Goal: Task Accomplishment & Management: Complete application form

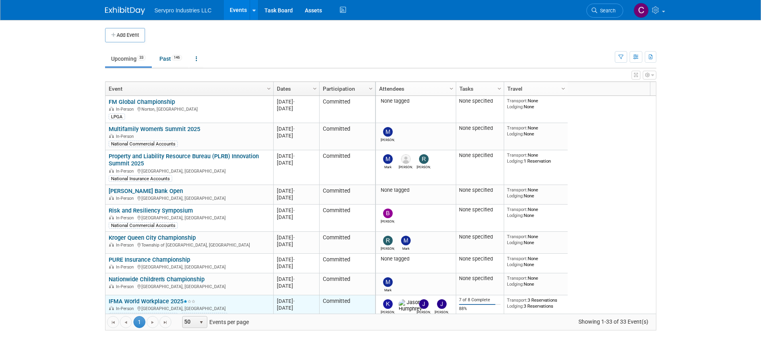
click at [139, 300] on link "IFMA World Workplace 2025" at bounding box center [152, 301] width 87 height 7
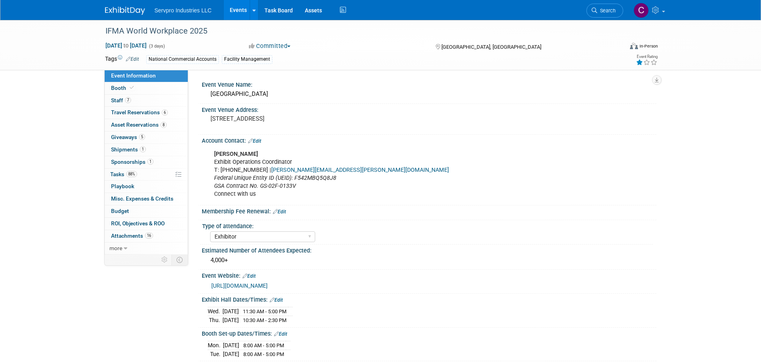
select select "Exhibitor"
select select "Linked In"
click at [133, 236] on span "Attachments 16" at bounding box center [132, 236] width 42 height 6
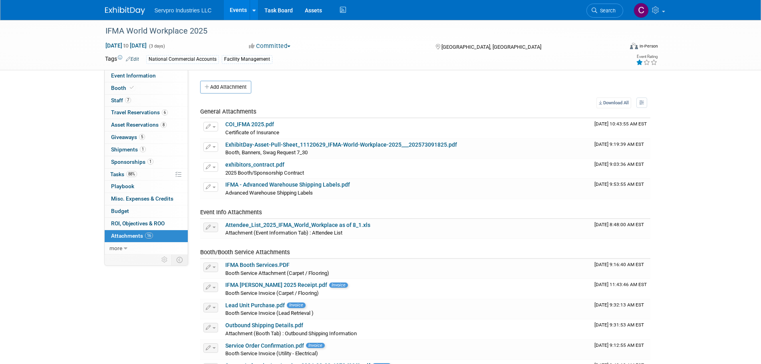
click at [241, 12] on link "Events" at bounding box center [238, 10] width 29 height 20
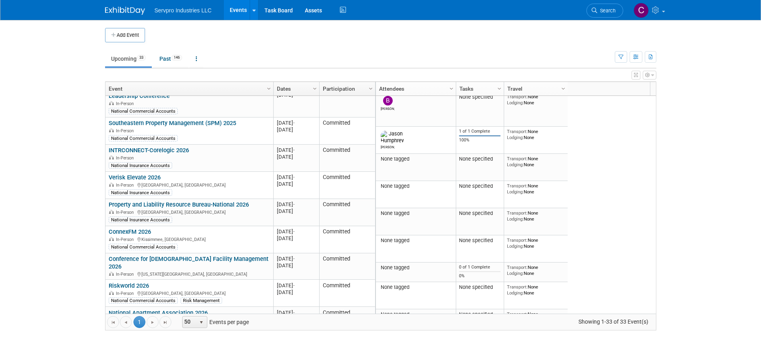
scroll to position [683, 0]
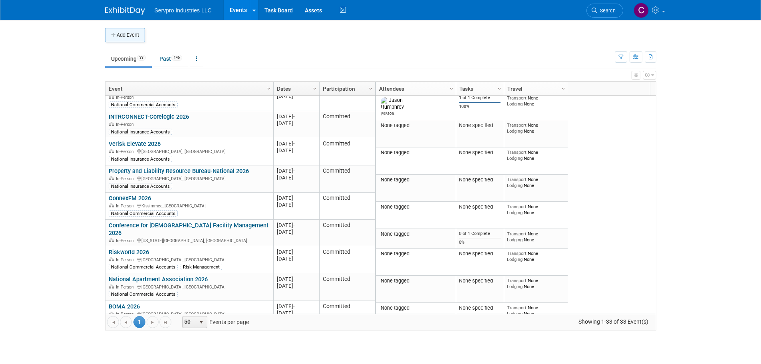
click at [127, 38] on button "Add Event" at bounding box center [125, 35] width 40 height 14
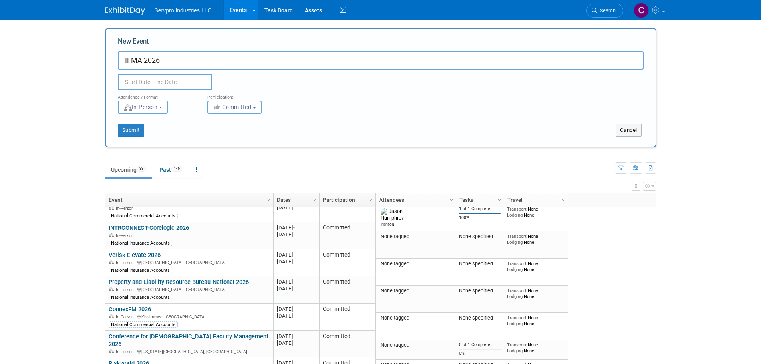
type input "IFMA 2026"
click at [155, 87] on input "text" at bounding box center [165, 82] width 94 height 16
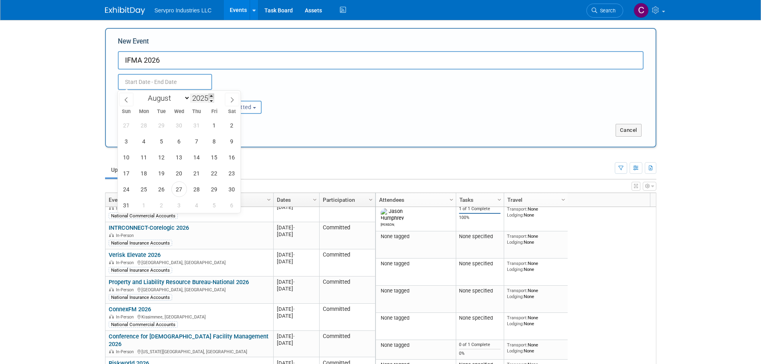
click at [212, 95] on span at bounding box center [212, 96] width 6 height 5
type input "2026"
click at [187, 98] on select "January February March April May June July August September October November De…" at bounding box center [167, 98] width 46 height 10
select select "10"
click at [144, 93] on select "January February March April May June July August September October November De…" at bounding box center [167, 98] width 46 height 10
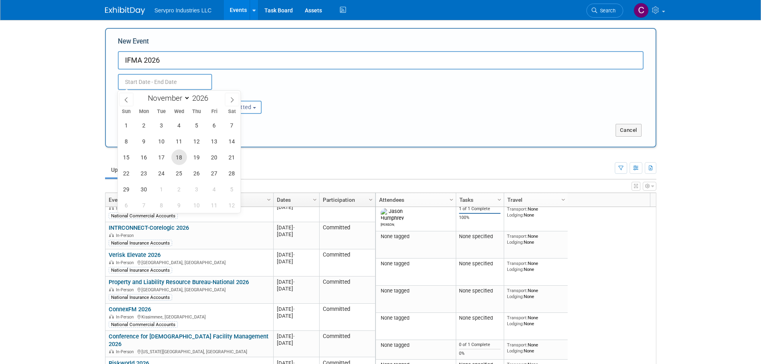
click at [184, 162] on span "18" at bounding box center [179, 157] width 16 height 16
click at [210, 158] on span "20" at bounding box center [215, 157] width 16 height 16
type input "Nov 18, 2026 to Nov 20, 2026"
click at [244, 82] on div "Nov 18, 2026 to Nov 20, 2026 (3 days)" at bounding box center [180, 82] width 136 height 16
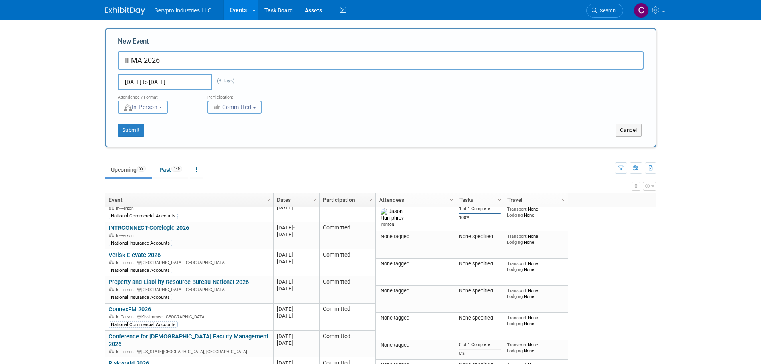
click at [228, 103] on button "Committed" at bounding box center [234, 107] width 54 height 13
click at [234, 132] on label "Considering" at bounding box center [238, 137] width 53 height 10
click at [215, 135] on input "Considering" at bounding box center [212, 137] width 5 height 5
select select "2"
click at [133, 130] on button "Submit" at bounding box center [131, 130] width 26 height 13
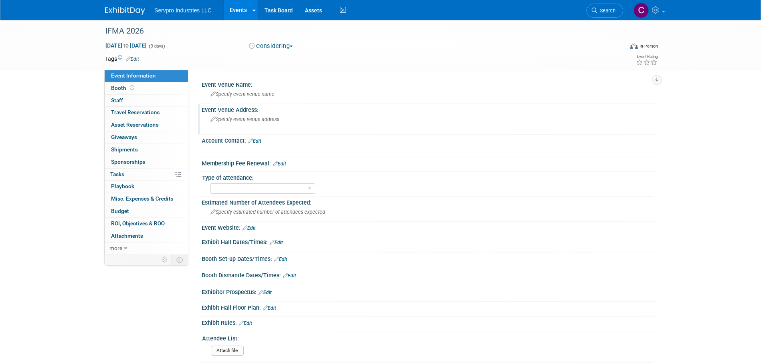
click at [247, 123] on div "Specify event venue address" at bounding box center [296, 122] width 177 height 18
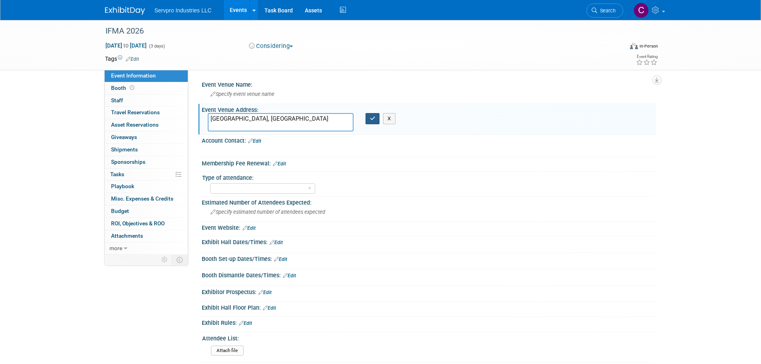
type textarea "Anaheim, CA"
click at [374, 120] on icon "button" at bounding box center [373, 118] width 6 height 5
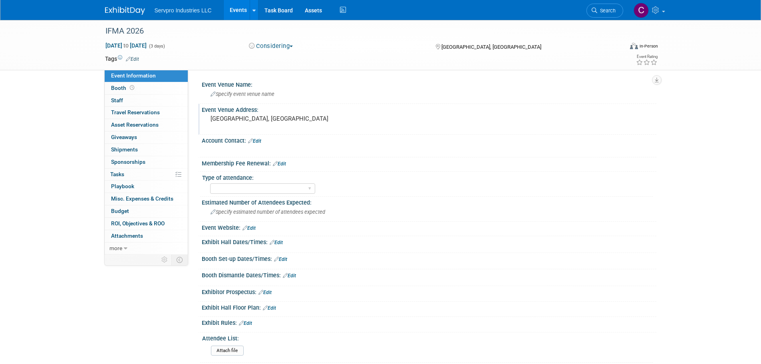
click at [232, 8] on link "Events" at bounding box center [238, 10] width 29 height 20
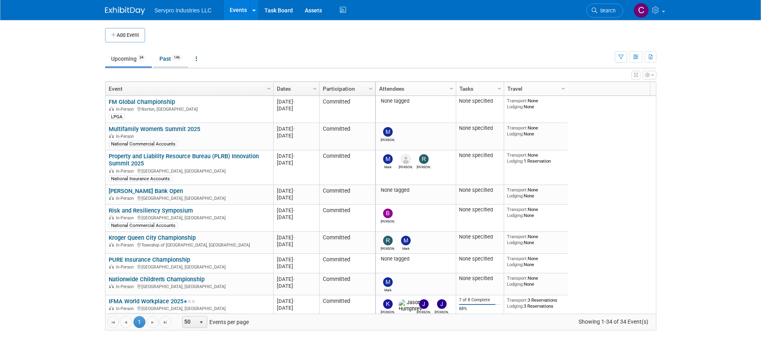
click at [166, 60] on link "Past 146" at bounding box center [170, 58] width 35 height 15
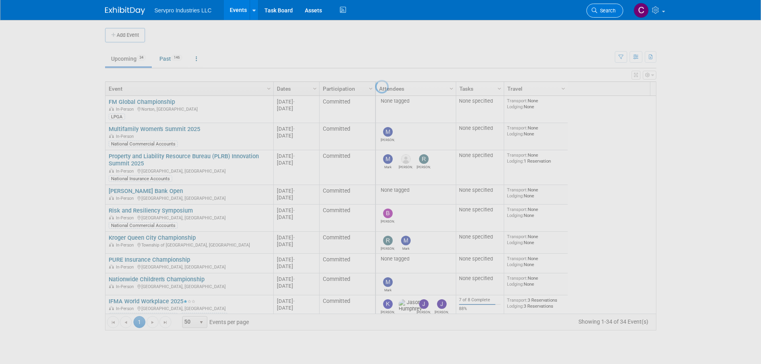
click at [598, 7] on link "Search" at bounding box center [605, 11] width 37 height 14
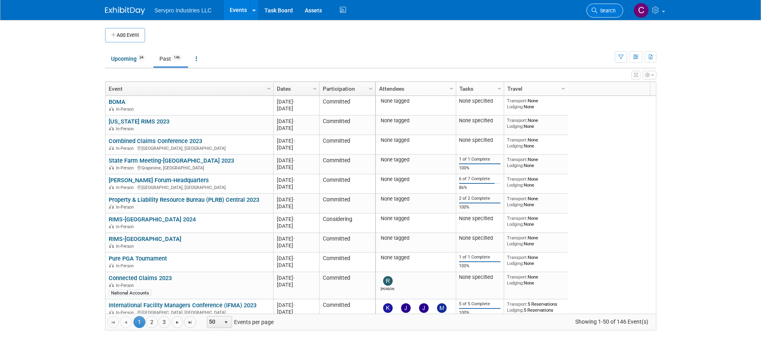
click at [605, 12] on span "Search" at bounding box center [607, 11] width 18 height 6
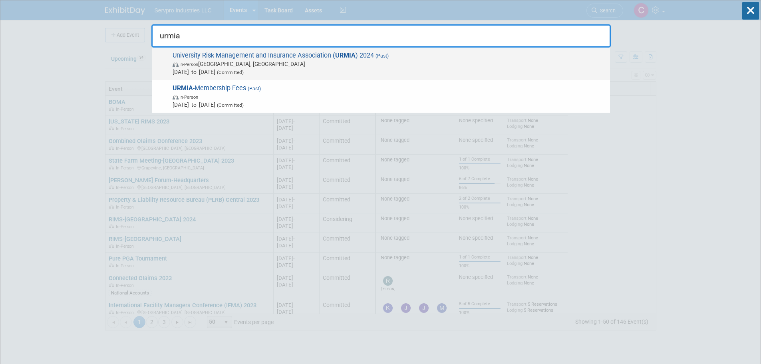
type input "urmia"
click at [317, 52] on span "University Risk Management and Insurance Association ( URMIA ) 2024 (Past) In-P…" at bounding box center [388, 64] width 436 height 24
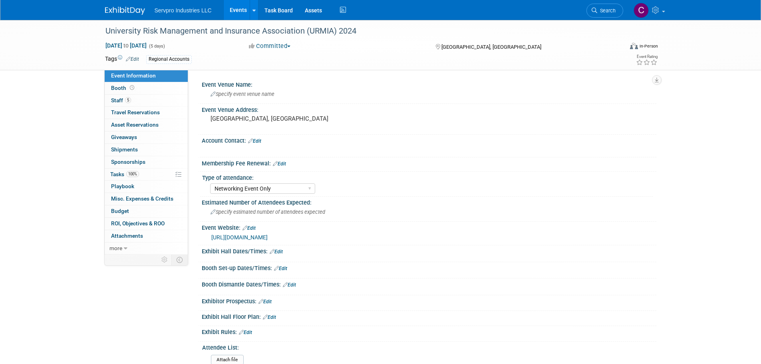
select select "Networking Event Only"
click at [118, 100] on span "Staff 5" at bounding box center [121, 100] width 20 height 6
